Goal: Book appointment/travel/reservation

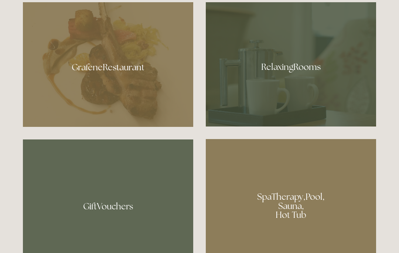
scroll to position [436, 0]
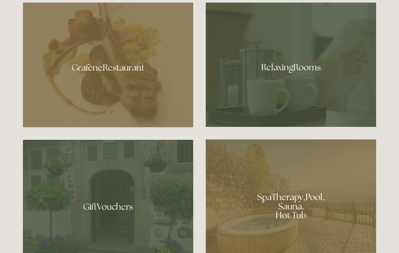
click at [138, 99] on div at bounding box center [108, 65] width 170 height 125
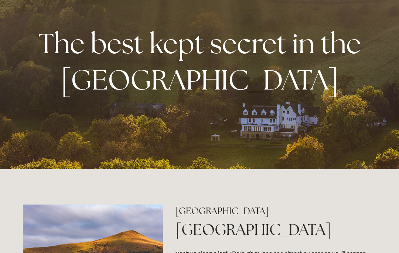
scroll to position [0, 0]
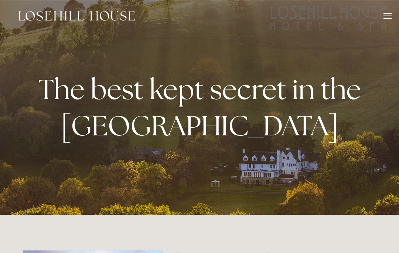
click at [389, 15] on div at bounding box center [388, 17] width 8 height 8
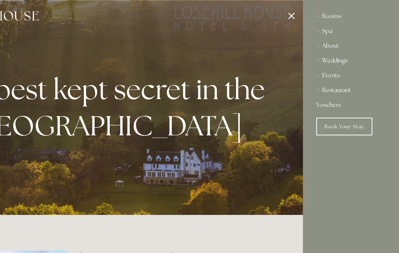
click at [363, 123] on link "Book Your Stay" at bounding box center [344, 127] width 56 height 18
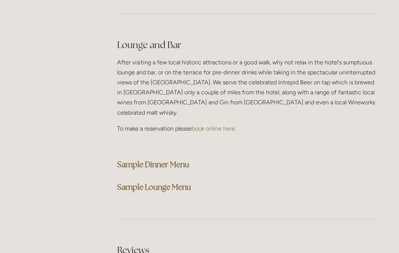
scroll to position [1850, 0]
click at [181, 160] on strong "Sample Dinner Menu" at bounding box center [153, 165] width 72 height 10
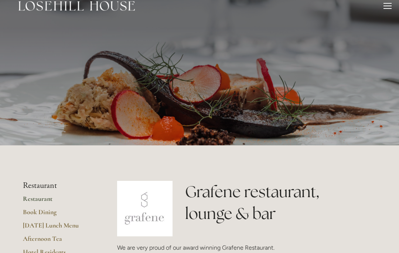
scroll to position [0, 0]
